Goal: Transaction & Acquisition: Obtain resource

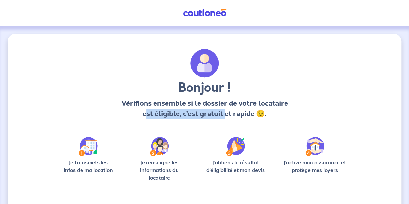
drag, startPoint x: 144, startPoint y: 116, endPoint x: 225, endPoint y: 113, distance: 81.2
click at [225, 113] on p "Vérifions ensemble si le dossier de votre locataire est éligible, c’est gratuit…" at bounding box center [204, 108] width 169 height 21
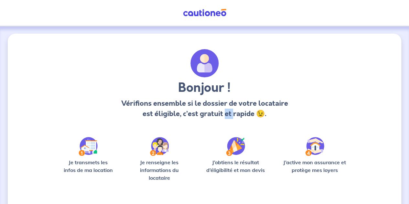
click at [225, 113] on p "Vérifions ensemble si le dossier de votre locataire est éligible, c’est gratuit…" at bounding box center [204, 108] width 169 height 21
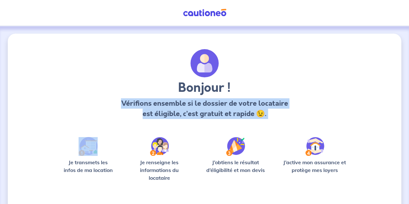
click at [225, 113] on p "Vérifions ensemble si le dossier de votre locataire est éligible, c’est gratuit…" at bounding box center [204, 108] width 169 height 21
click at [90, 151] on img at bounding box center [88, 146] width 19 height 19
click at [166, 153] on img at bounding box center [159, 146] width 19 height 19
click at [165, 152] on img at bounding box center [159, 146] width 19 height 19
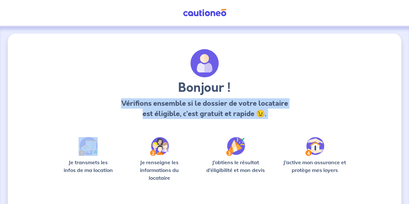
click at [237, 153] on img at bounding box center [235, 146] width 19 height 19
click at [306, 152] on img at bounding box center [314, 146] width 19 height 19
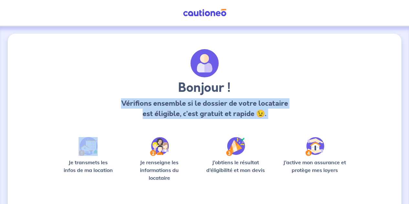
click at [306, 152] on img at bounding box center [314, 146] width 19 height 19
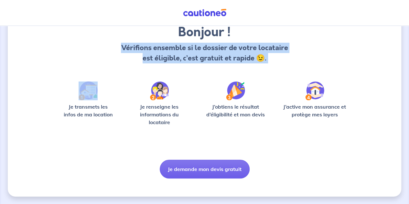
click at [221, 170] on button "Je demande mon devis gratuit" at bounding box center [205, 169] width 90 height 19
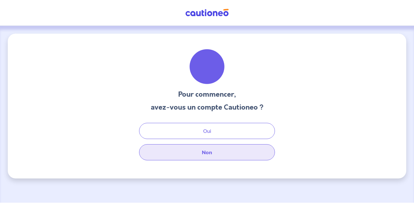
click at [208, 154] on button "Non" at bounding box center [207, 152] width 136 height 16
